Goal: Task Accomplishment & Management: Manage account settings

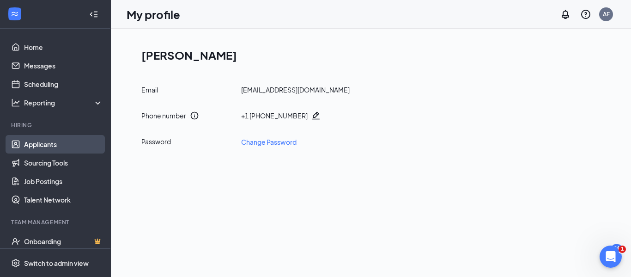
click at [54, 143] on link "Applicants" at bounding box center [63, 144] width 79 height 18
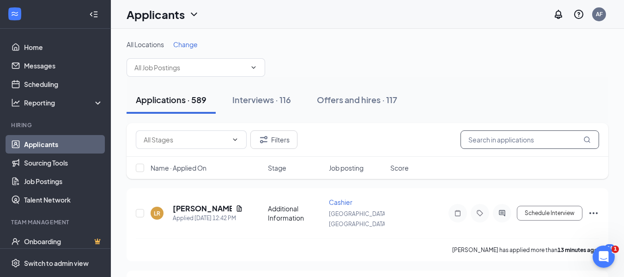
click at [493, 133] on input "text" at bounding box center [529, 139] width 139 height 18
type input "[PERSON_NAME]"
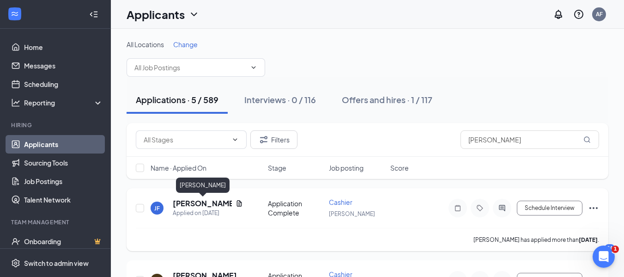
click at [196, 205] on h5 "[PERSON_NAME]" at bounding box center [202, 203] width 59 height 10
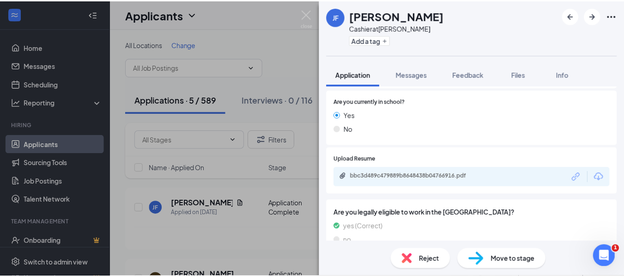
scroll to position [209, 0]
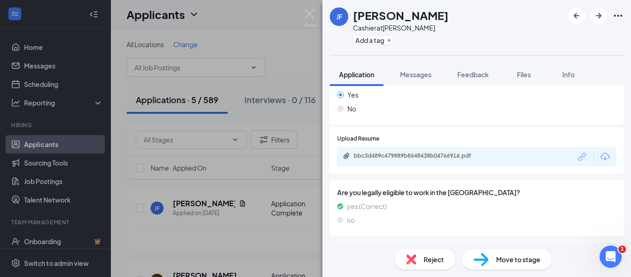
click at [493, 153] on div "bbc3d489c479889b8648438b04766916.pdf" at bounding box center [476, 156] width 279 height 19
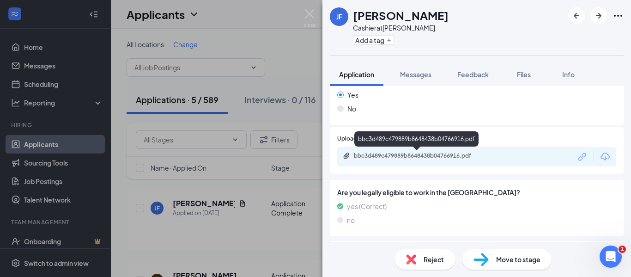
click at [445, 157] on div "bbc3d489c479889b8648438b04766916.pdf" at bounding box center [418, 155] width 129 height 7
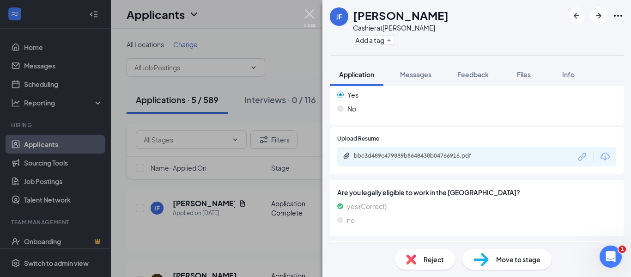
click at [311, 12] on img at bounding box center [310, 18] width 12 height 18
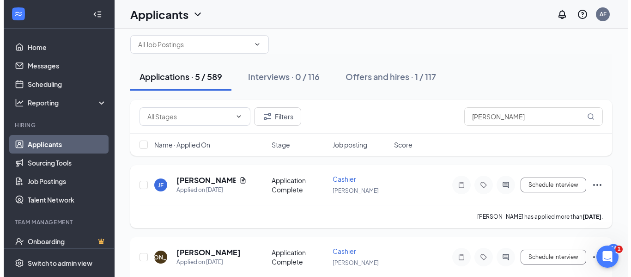
scroll to position [23, 0]
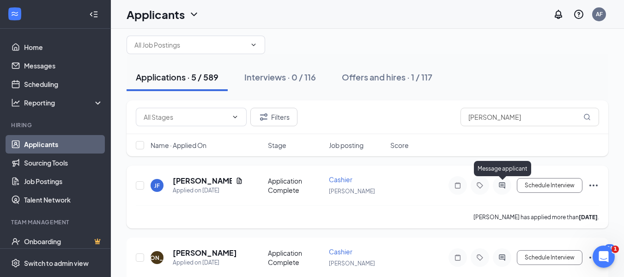
click at [500, 187] on icon "ActiveChat" at bounding box center [502, 185] width 6 height 6
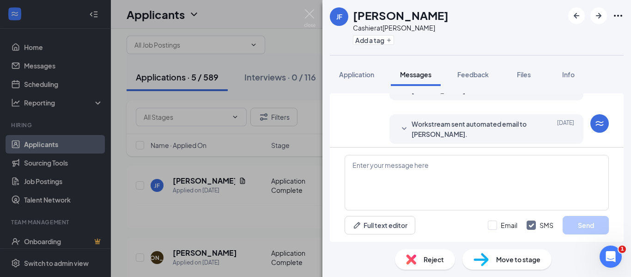
scroll to position [217, 0]
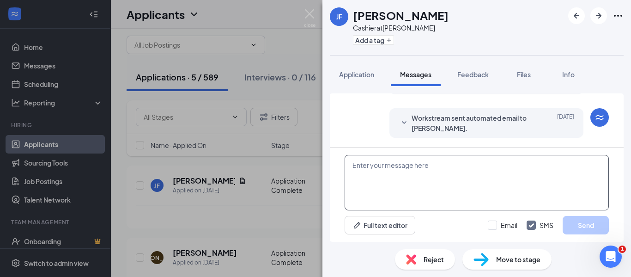
click at [442, 171] on textarea at bounding box center [477, 182] width 264 height 55
type textarea "G"
type textarea "Hey"
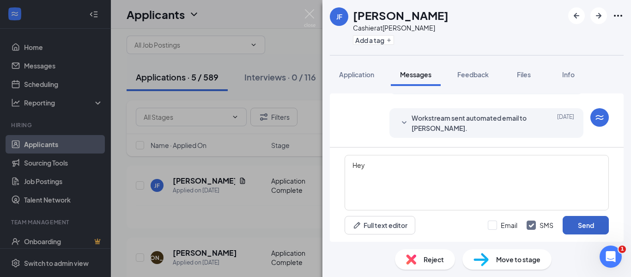
click at [590, 223] on button "Send" at bounding box center [585, 225] width 46 height 18
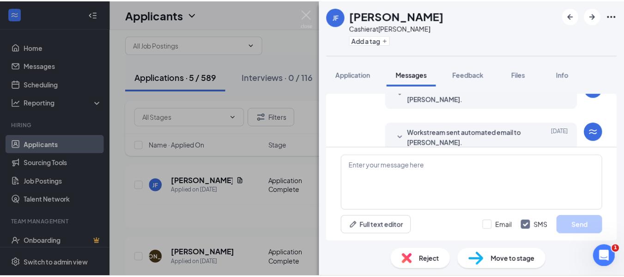
scroll to position [276, 0]
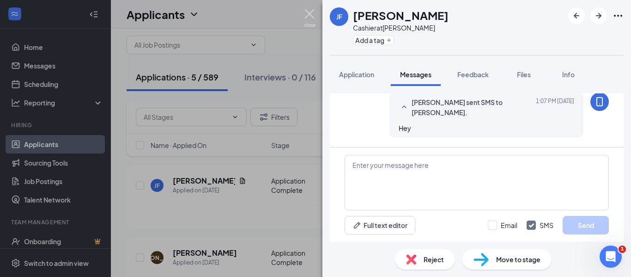
click at [309, 12] on img at bounding box center [310, 18] width 12 height 18
